Goal: Find specific page/section: Find specific page/section

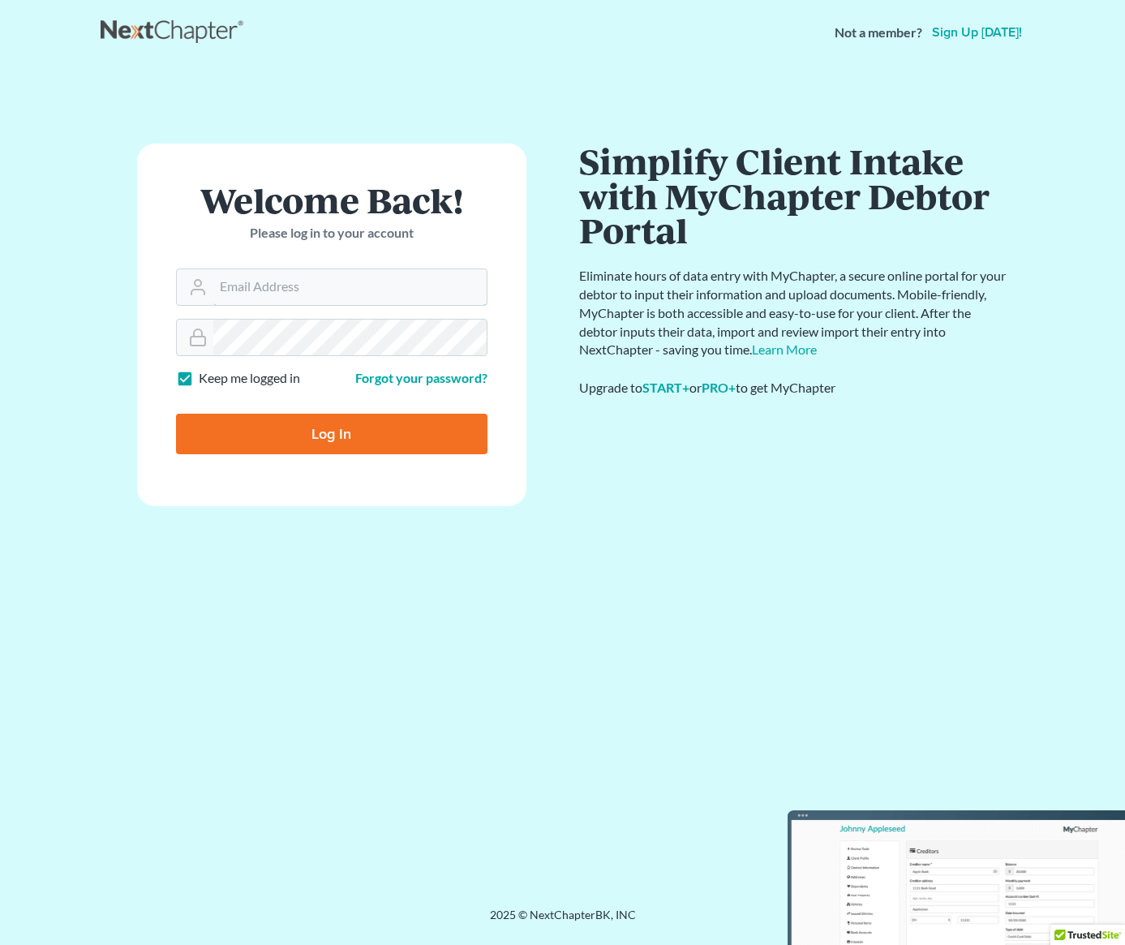
type input "[PERSON_NAME][EMAIL_ADDRESS][DOMAIN_NAME]"
click at [335, 446] on input "Log In" at bounding box center [332, 434] width 312 height 41
type input "Thinking..."
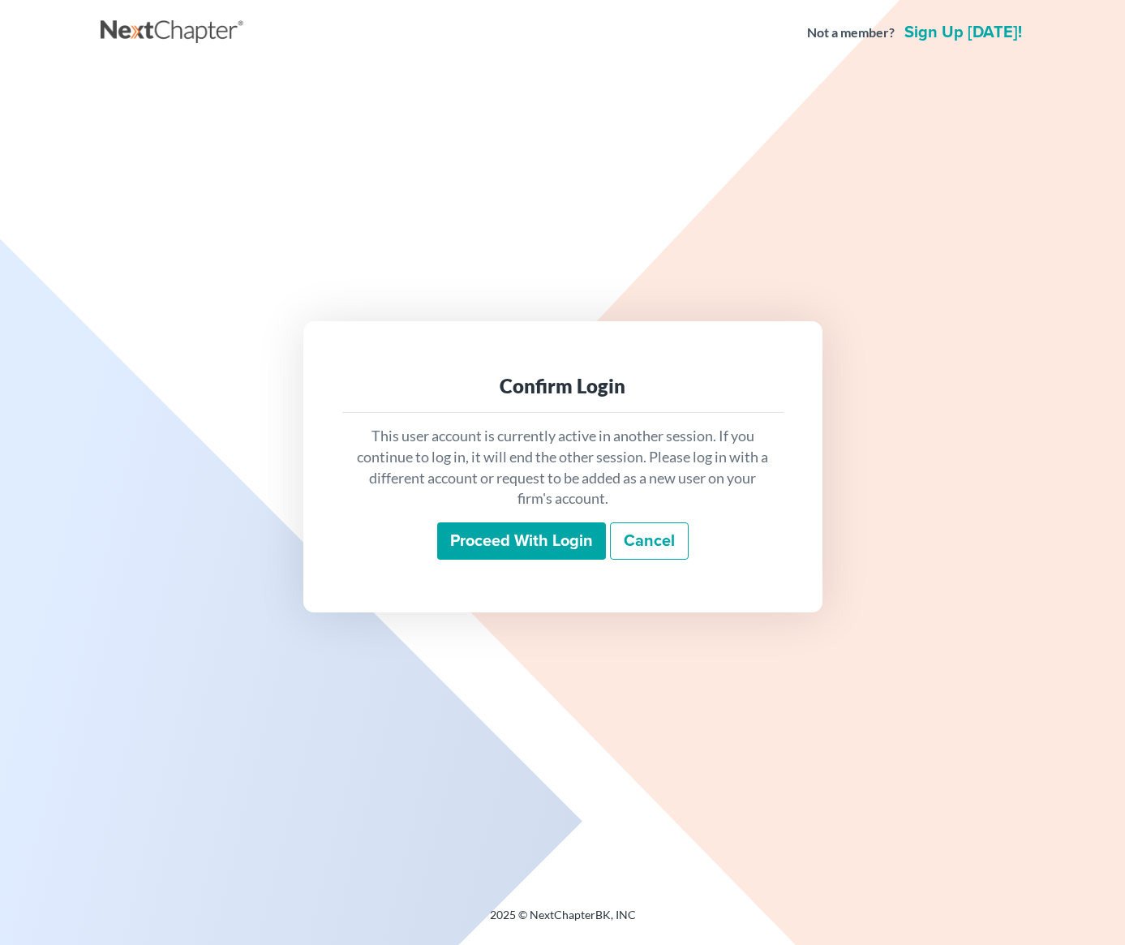
click at [527, 536] on input "Proceed with login" at bounding box center [521, 541] width 169 height 37
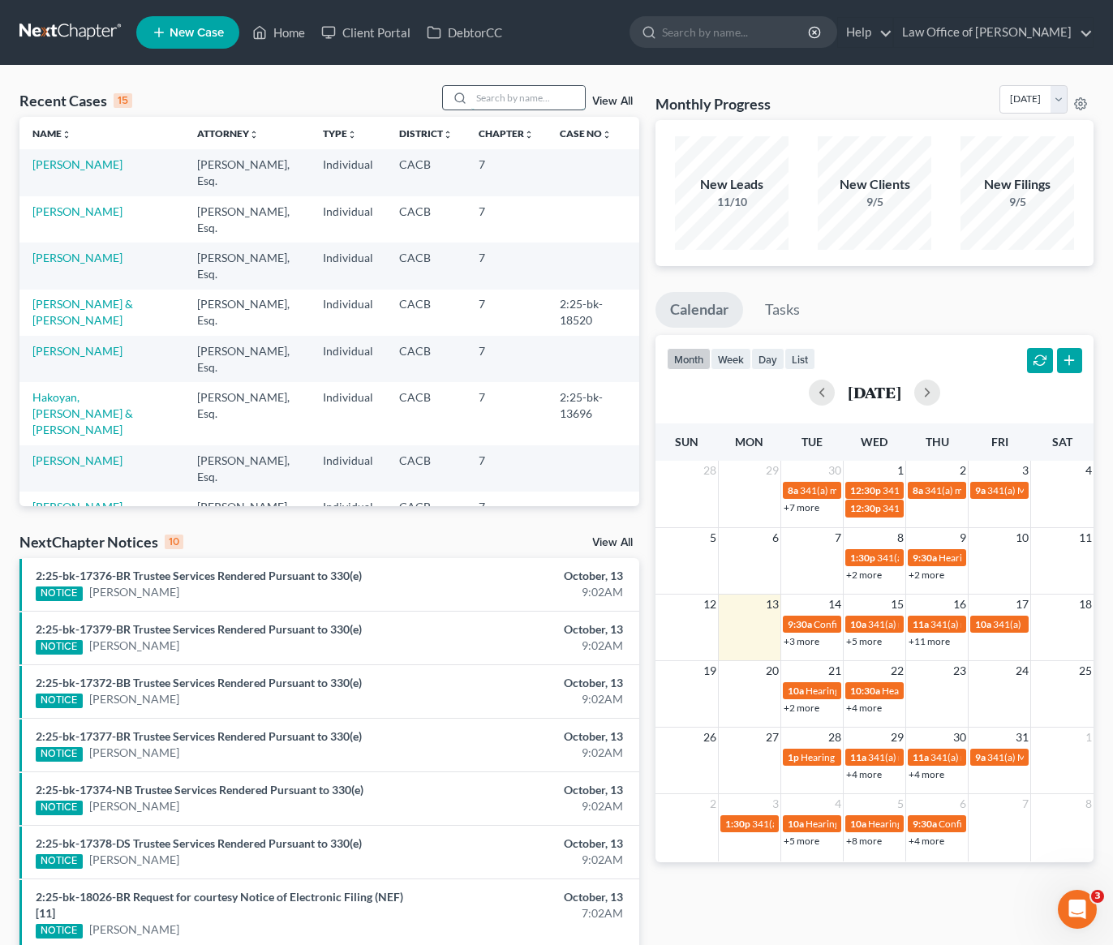
click at [536, 100] on input "search" at bounding box center [528, 98] width 114 height 24
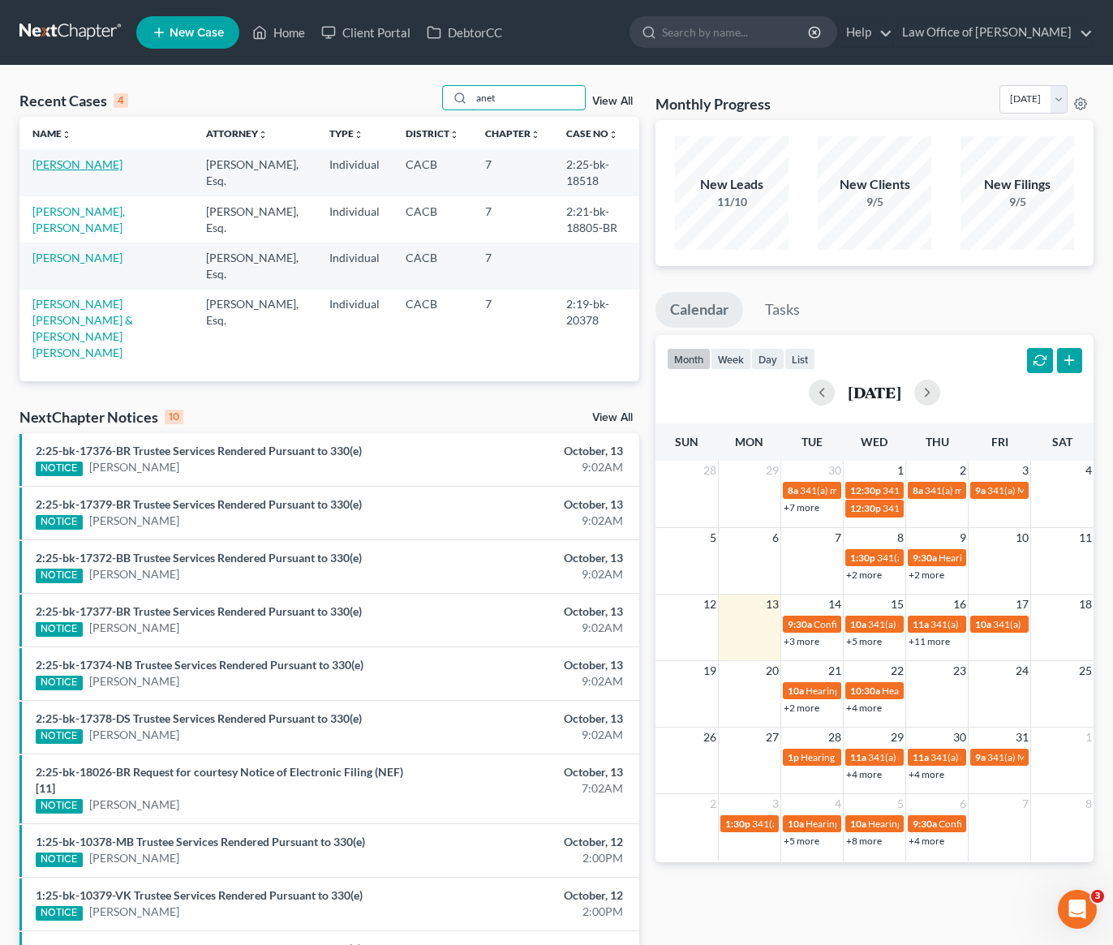
type input "anet"
click at [58, 169] on link "[PERSON_NAME]" at bounding box center [77, 164] width 90 height 14
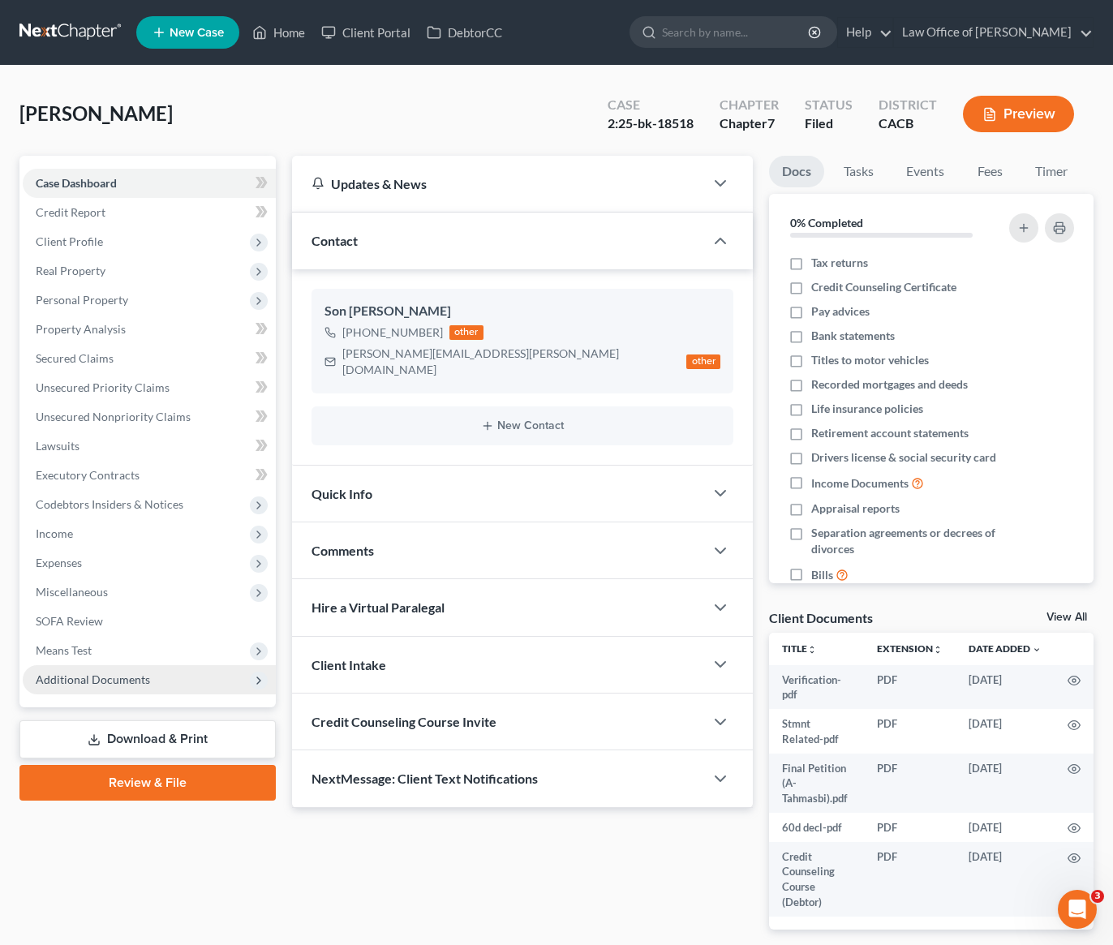
click at [110, 677] on span "Additional Documents" at bounding box center [93, 680] width 114 height 14
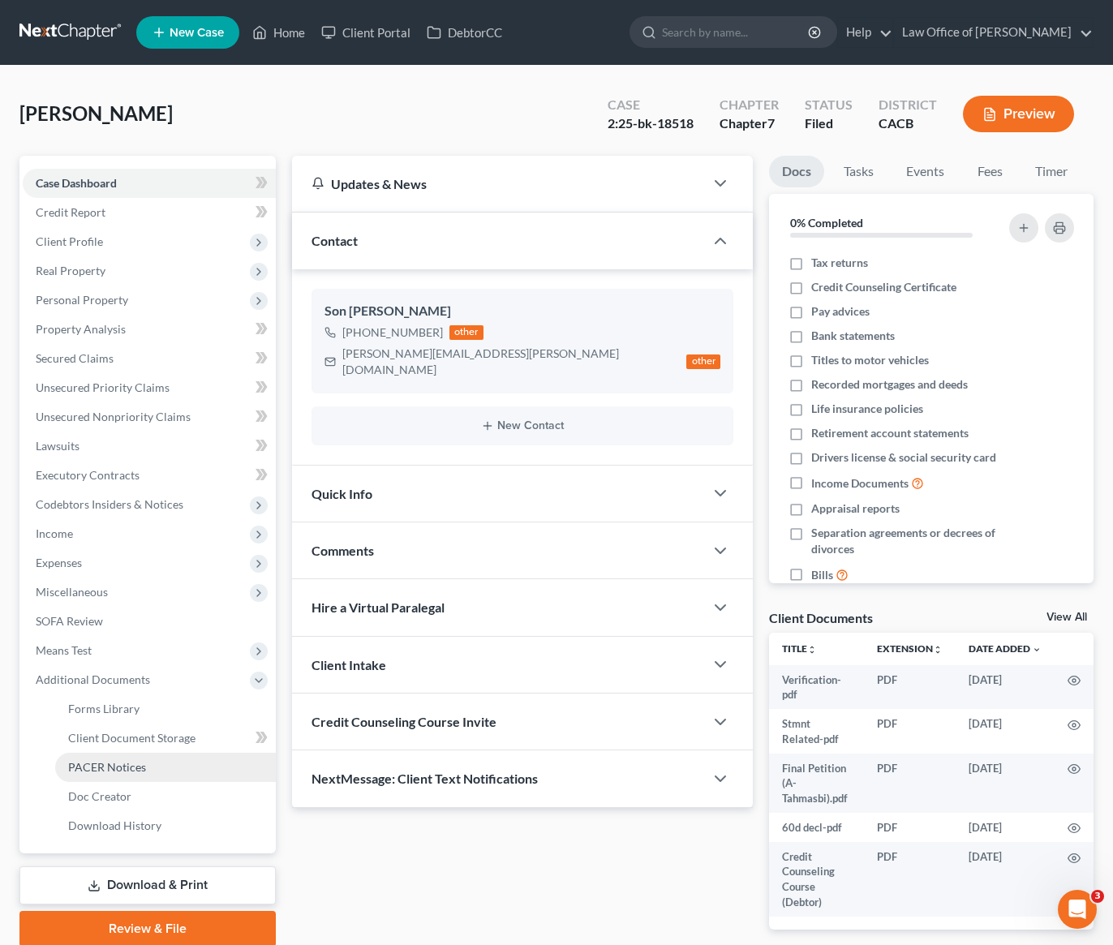
click at [135, 768] on span "PACER Notices" at bounding box center [107, 767] width 78 height 14
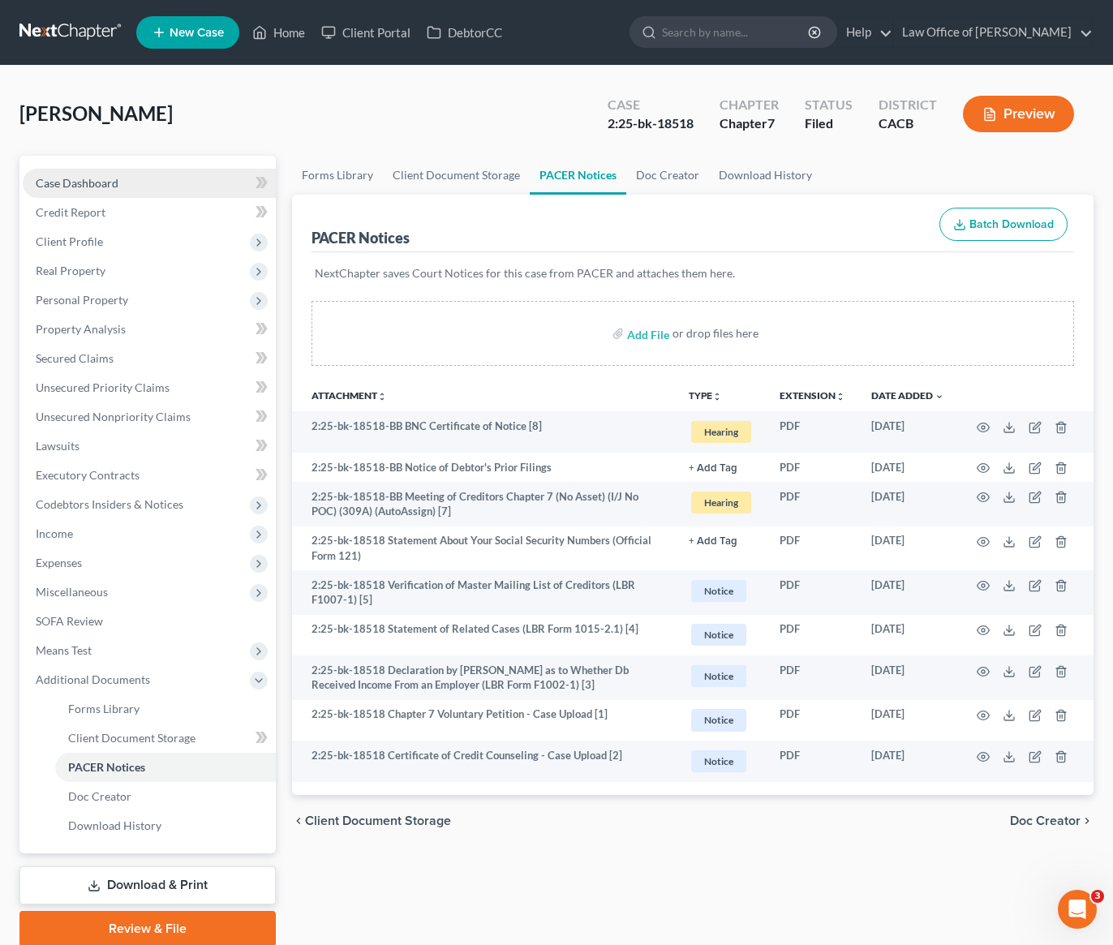
click at [101, 183] on span "Case Dashboard" at bounding box center [77, 183] width 83 height 14
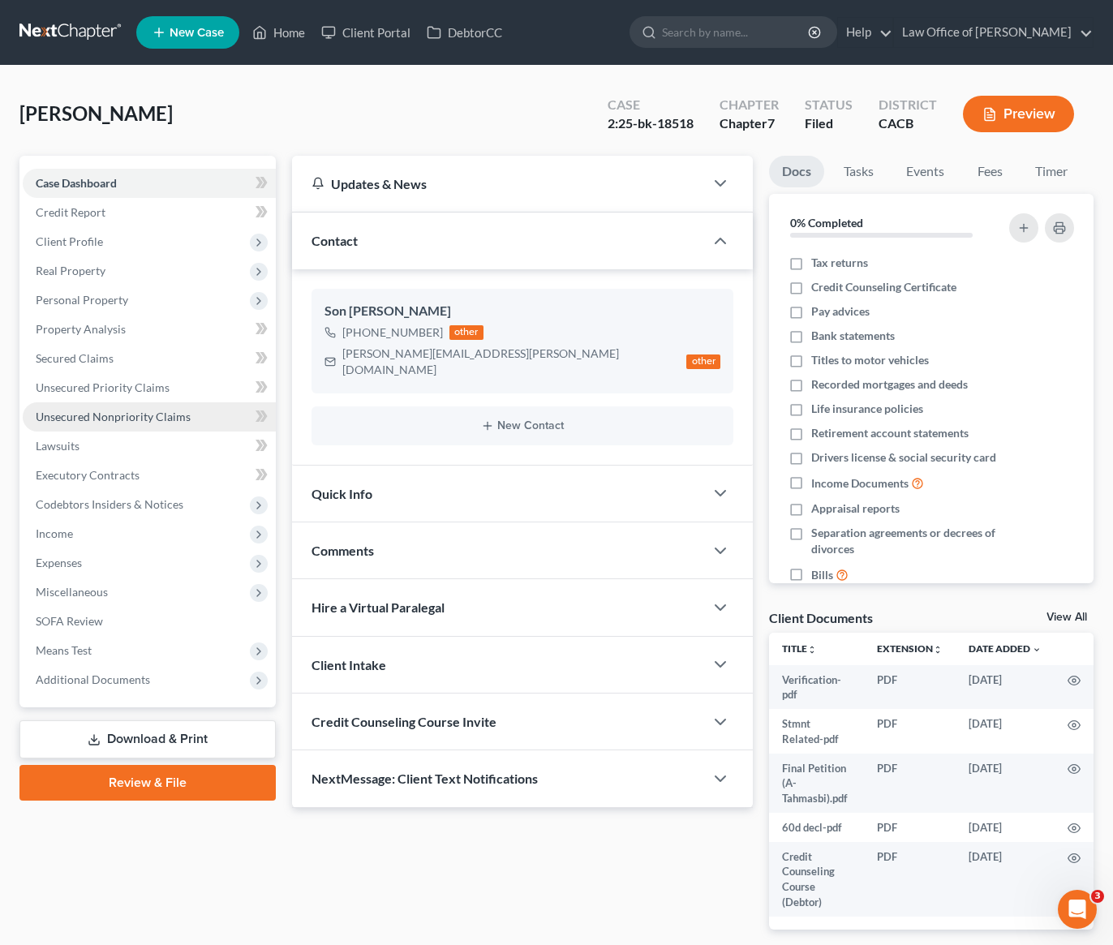
click at [87, 415] on span "Unsecured Nonpriority Claims" at bounding box center [113, 417] width 155 height 14
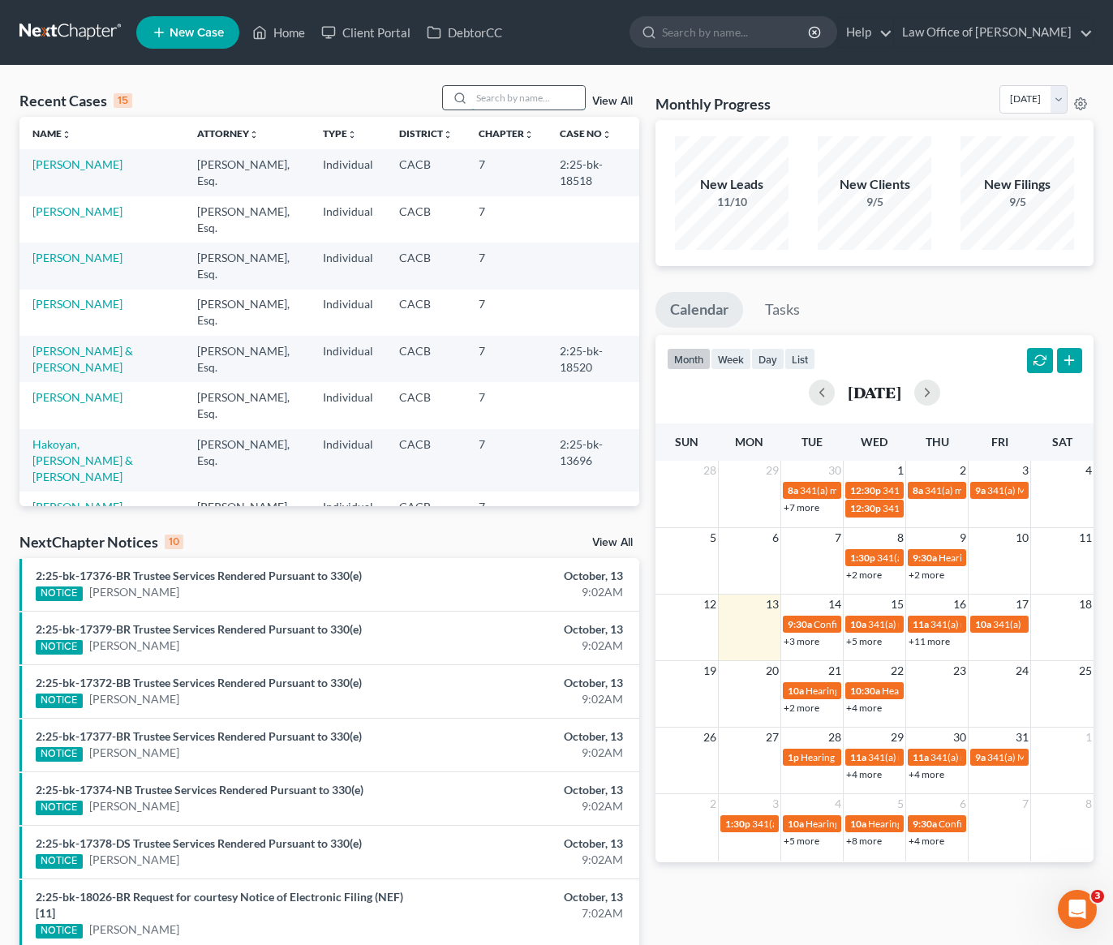
click at [525, 97] on input "search" at bounding box center [528, 98] width 114 height 24
type input "B"
type input "[PERSON_NAME]"
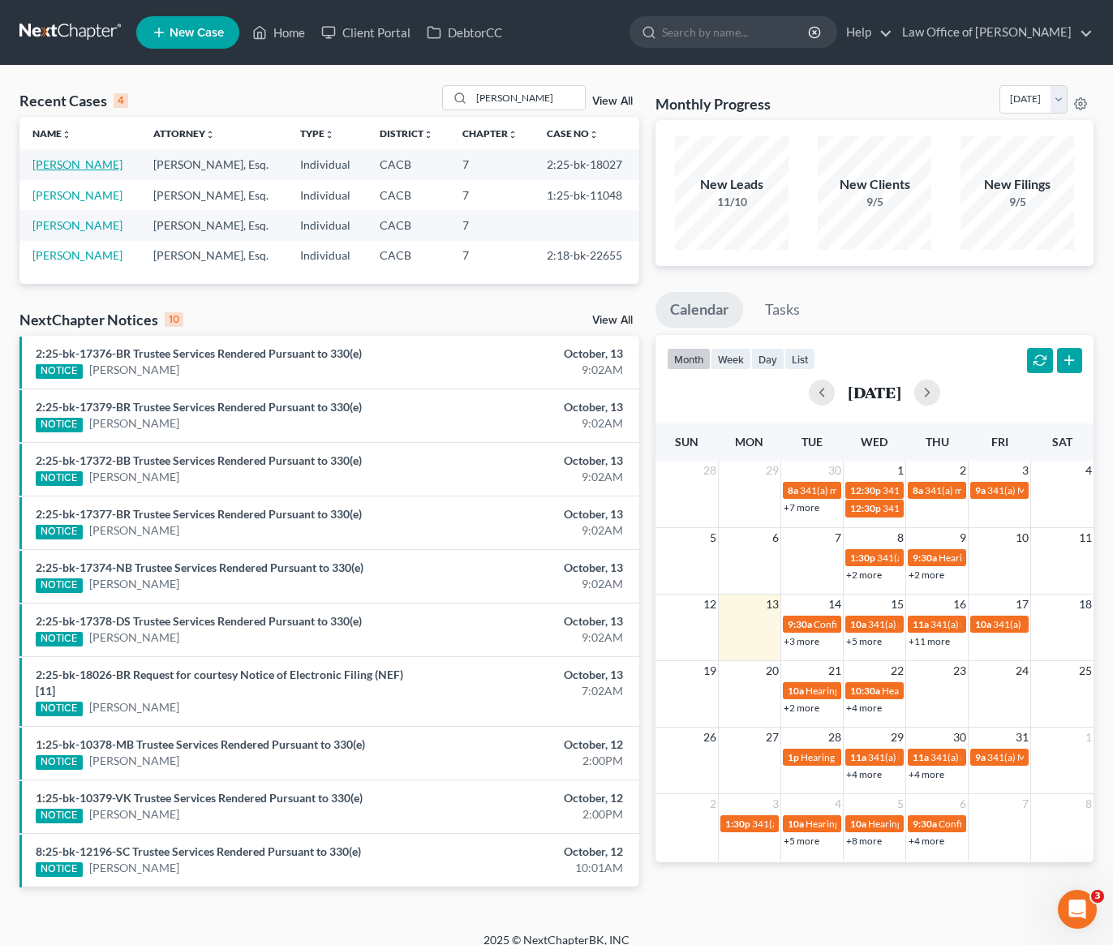
click at [60, 165] on link "[PERSON_NAME]" at bounding box center [77, 164] width 90 height 14
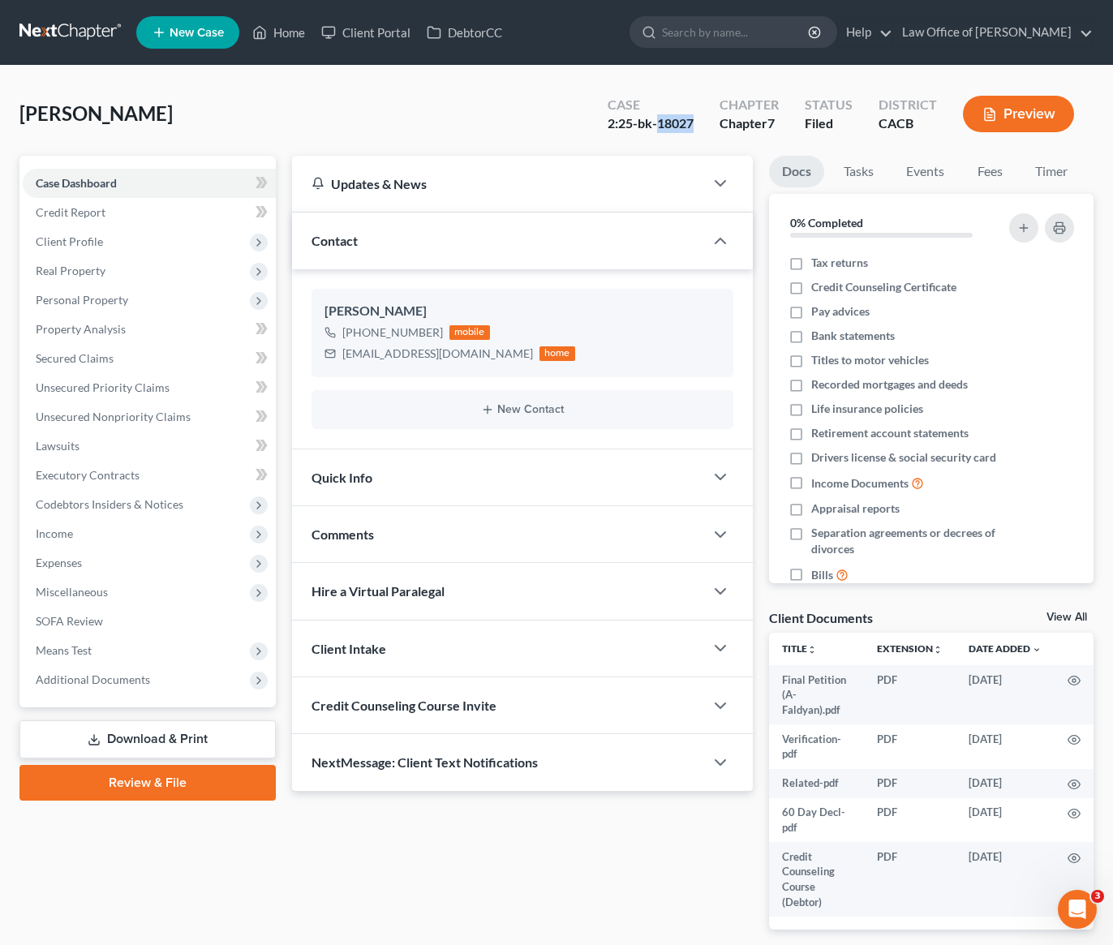
drag, startPoint x: 698, startPoint y: 125, endPoint x: 657, endPoint y: 129, distance: 40.8
click at [657, 129] on div "Case 2:25-bk-18027" at bounding box center [651, 116] width 112 height 48
copy div "18027"
